Goal: Information Seeking & Learning: Learn about a topic

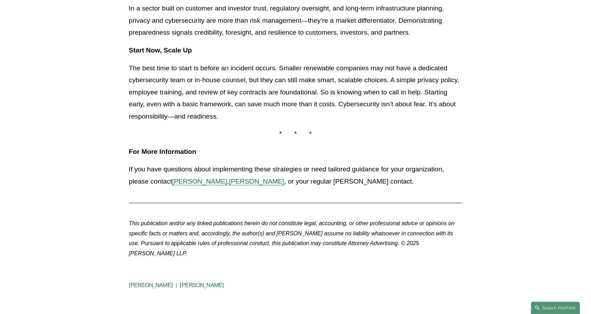
scroll to position [699, 0]
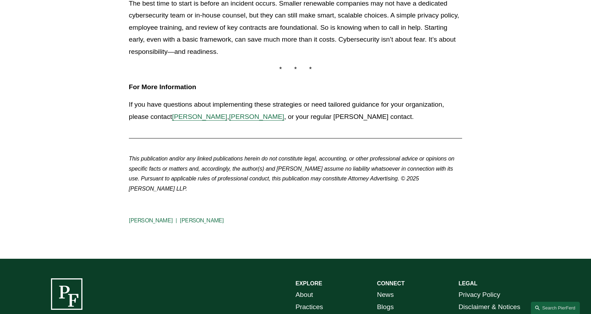
click at [187, 117] on span "[PERSON_NAME]" at bounding box center [199, 116] width 55 height 7
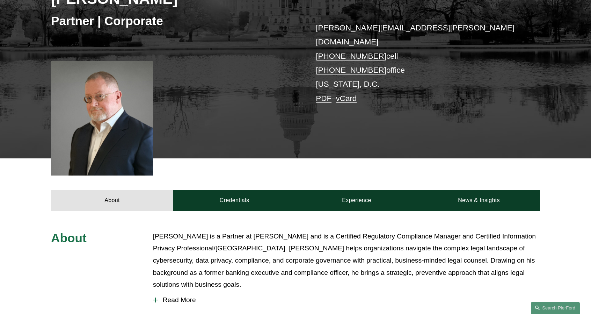
scroll to position [210, 0]
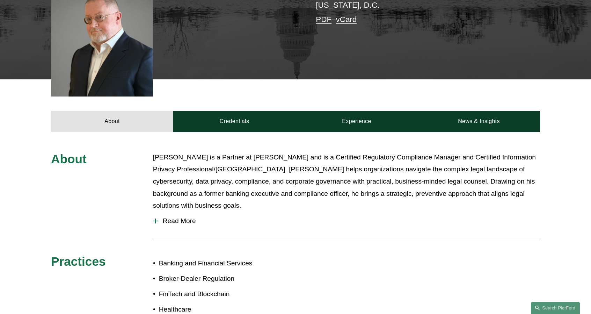
click at [185, 217] on span "Read More" at bounding box center [349, 221] width 382 height 8
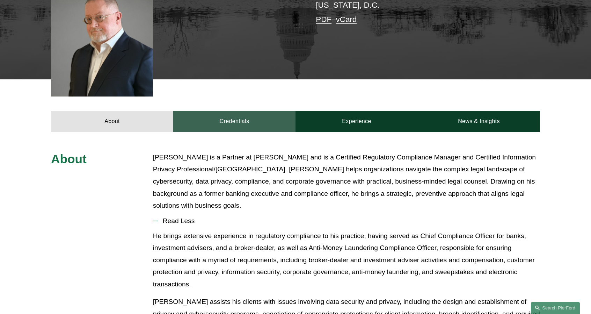
click at [226, 118] on link "Credentials" at bounding box center [234, 121] width 122 height 21
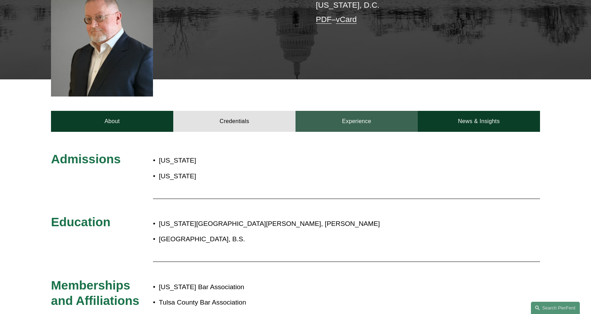
click at [349, 111] on link "Experience" at bounding box center [357, 121] width 122 height 21
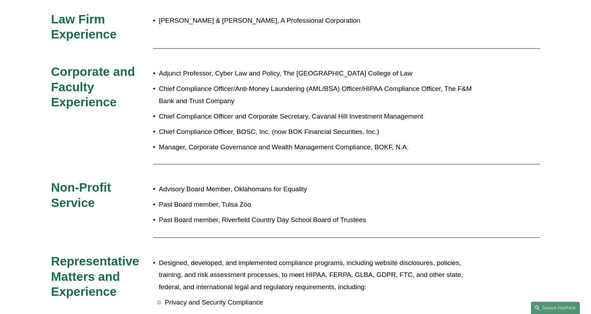
scroll to position [384, 0]
